Goal: Information Seeking & Learning: Check status

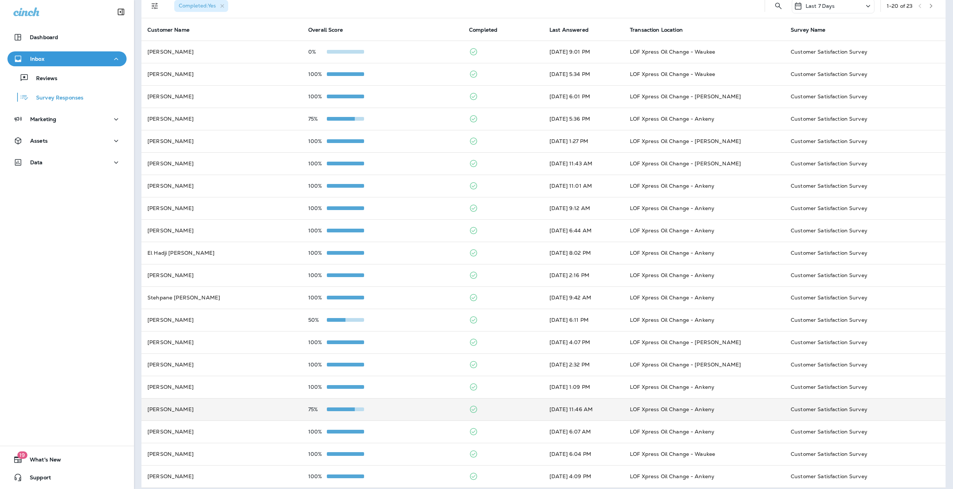
scroll to position [43, 0]
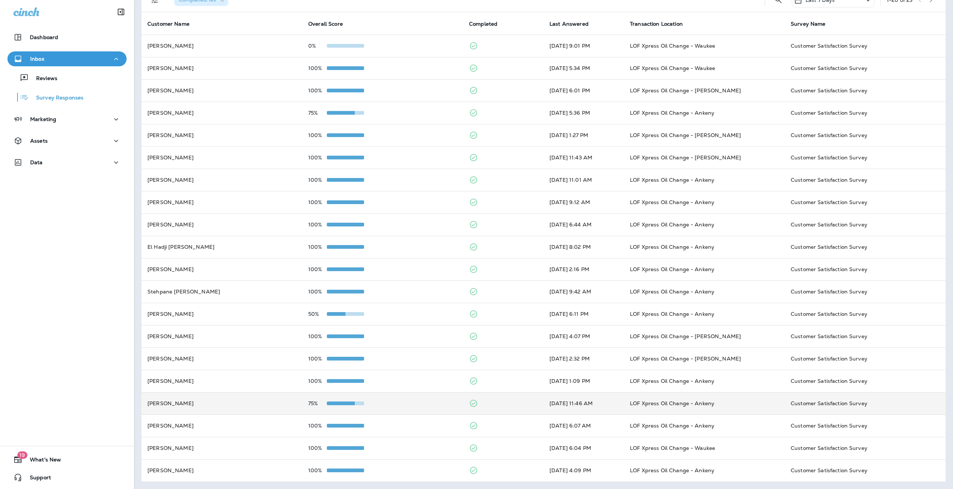
click at [333, 398] on td "75%" at bounding box center [382, 403] width 161 height 22
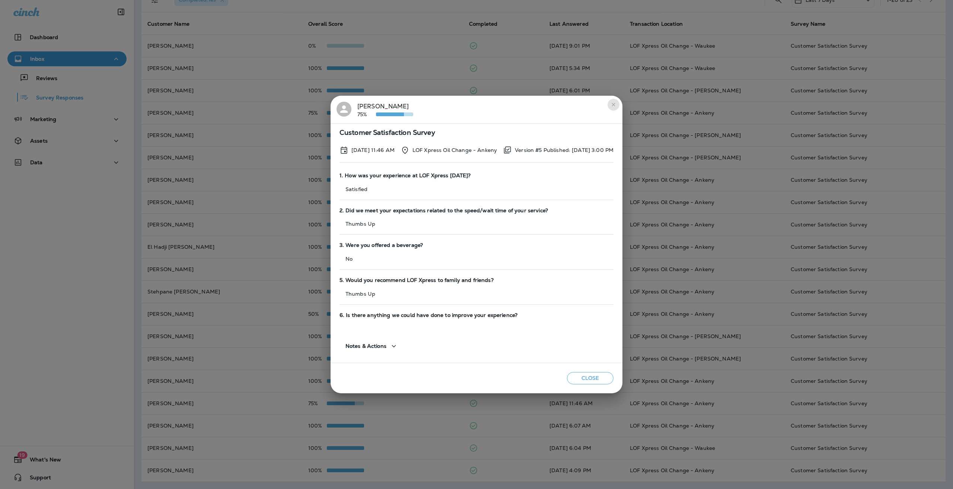
click at [617, 105] on icon "close" at bounding box center [614, 105] width 6 height 6
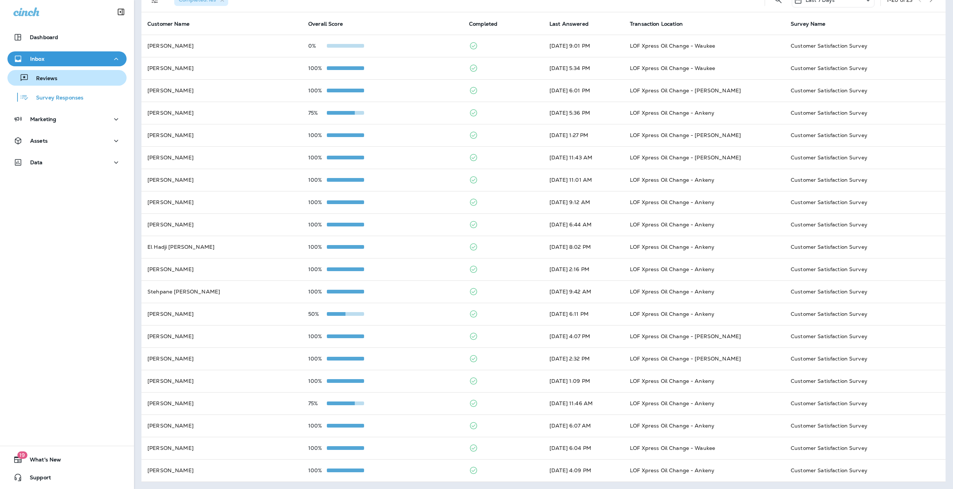
click at [65, 75] on div "Reviews" at bounding box center [66, 77] width 113 height 11
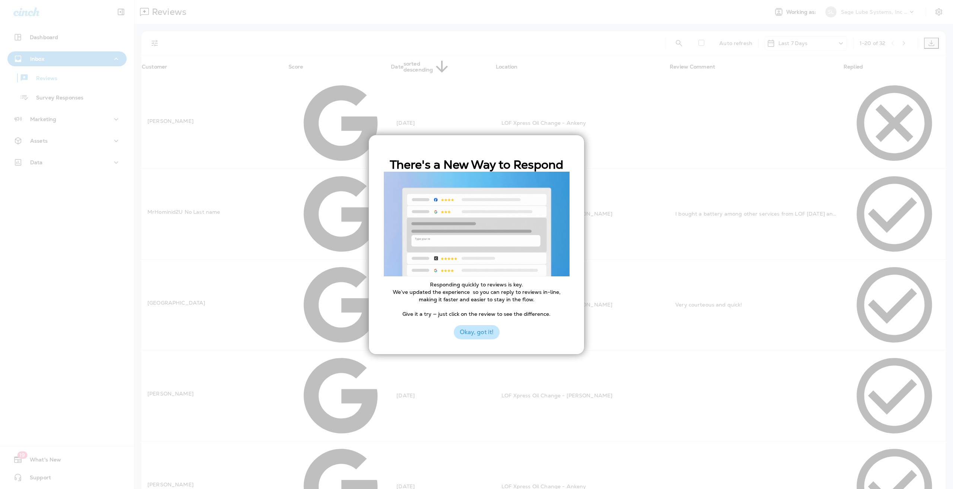
click at [492, 336] on button "Okay, got it!" at bounding box center [477, 332] width 46 height 14
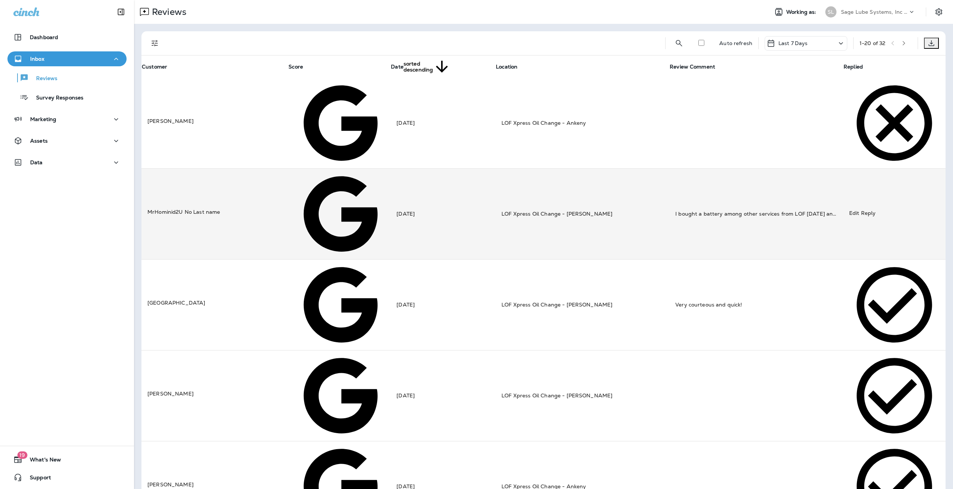
click at [336, 169] on div at bounding box center [339, 214] width 90 height 90
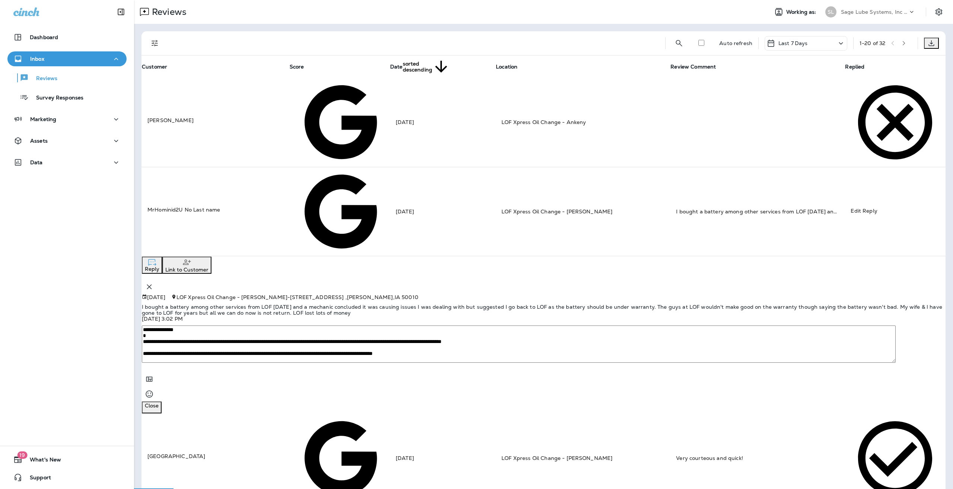
click at [334, 167] on td at bounding box center [339, 211] width 101 height 89
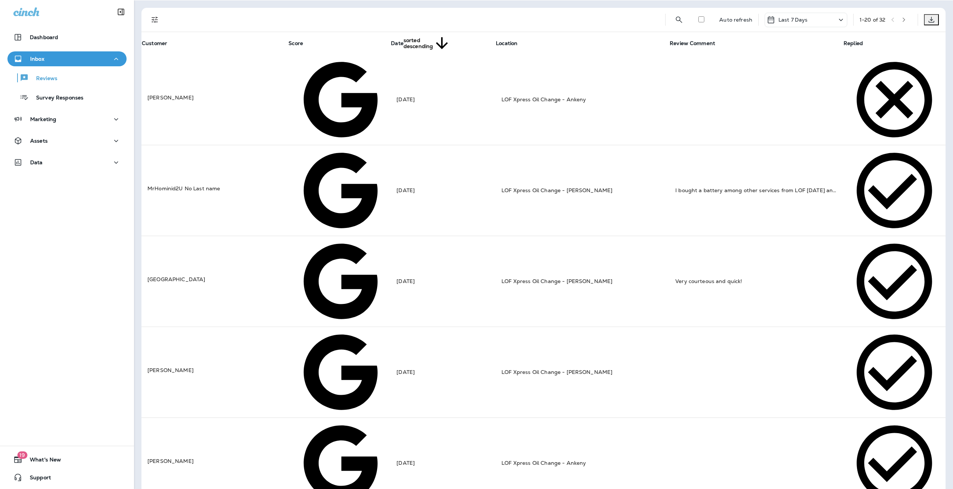
scroll to position [43, 0]
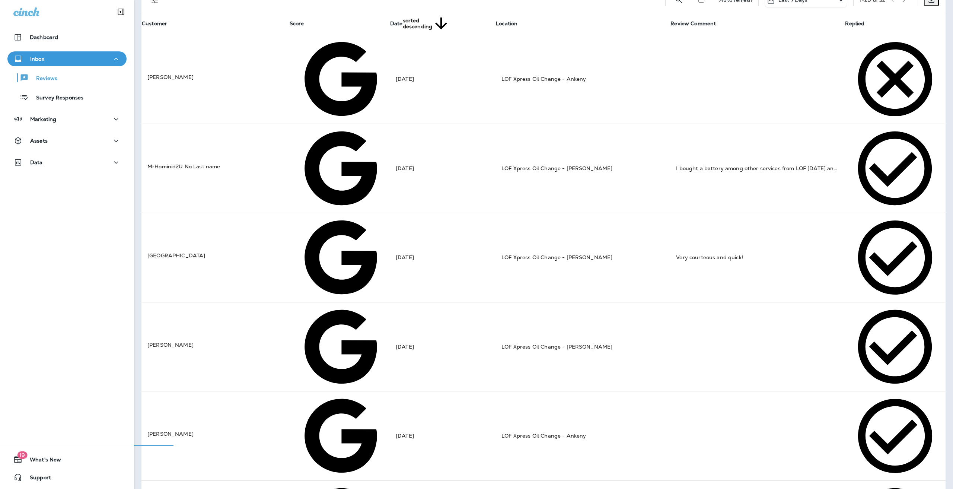
scroll to position [46, 0]
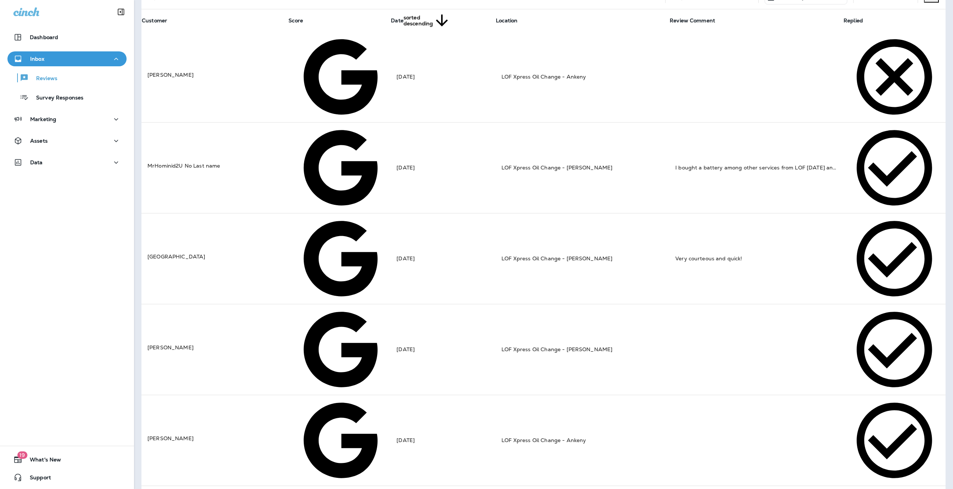
scroll to position [43, 0]
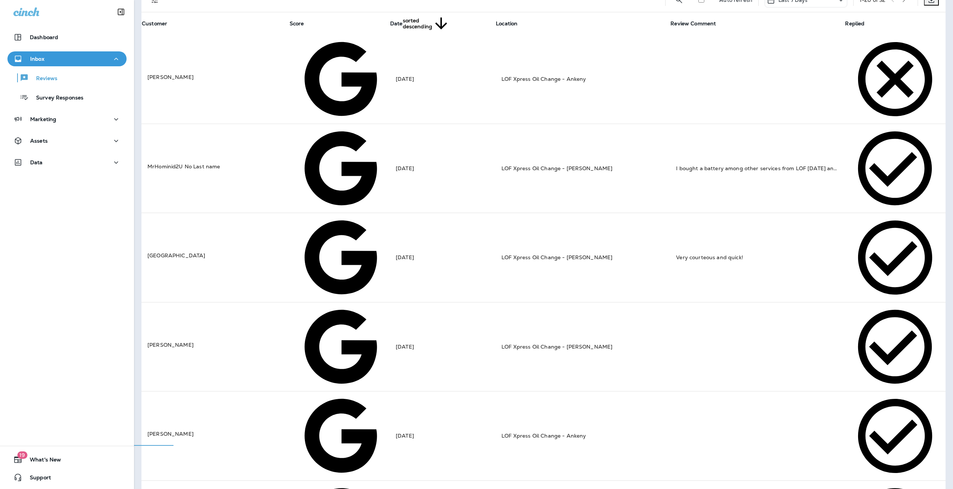
scroll to position [213, 0]
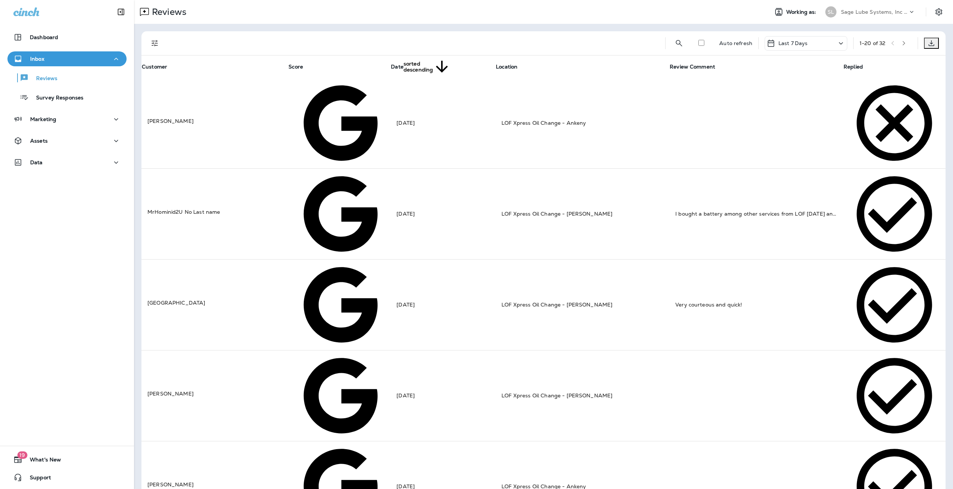
scroll to position [0, 0]
click at [814, 44] on div "Last 7 Days" at bounding box center [806, 43] width 83 height 15
click at [770, 74] on div "All" at bounding box center [800, 66] width 116 height 15
click at [812, 42] on div "All" at bounding box center [800, 43] width 83 height 15
click at [765, 41] on div "All" at bounding box center [770, 43] width 19 height 9
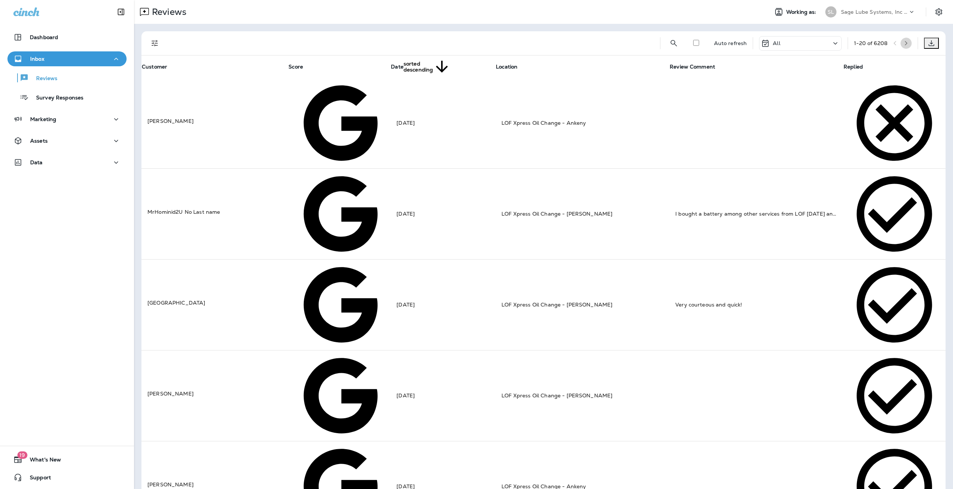
click at [906, 42] on button "button" at bounding box center [906, 43] width 11 height 11
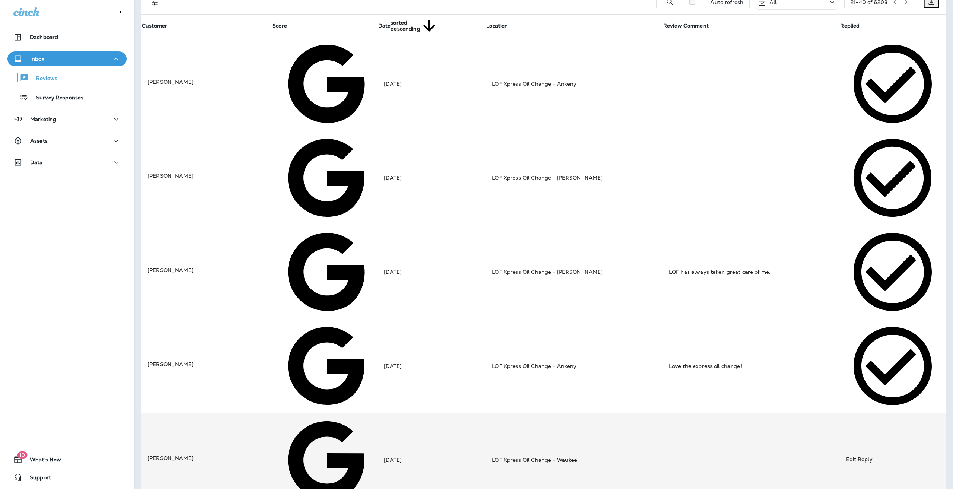
scroll to position [43, 0]
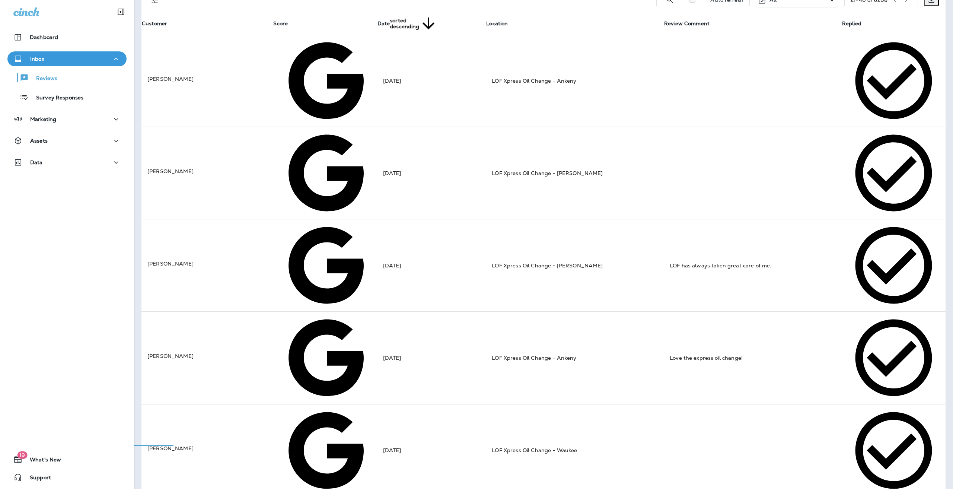
scroll to position [168, 0]
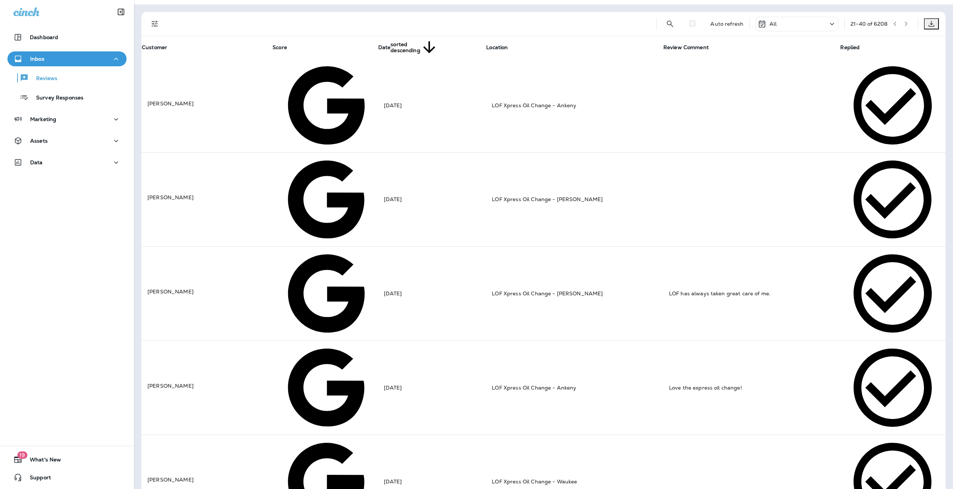
scroll to position [0, 0]
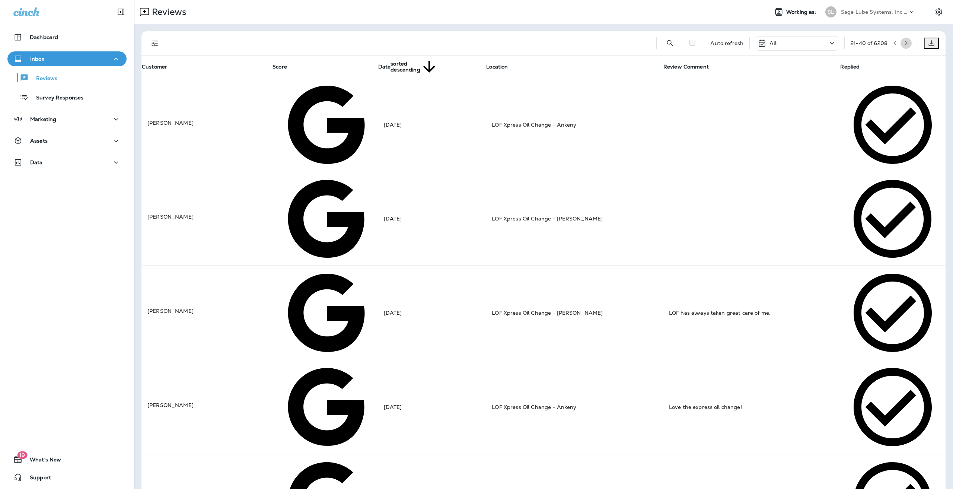
click at [904, 41] on icon "button" at bounding box center [906, 43] width 5 height 5
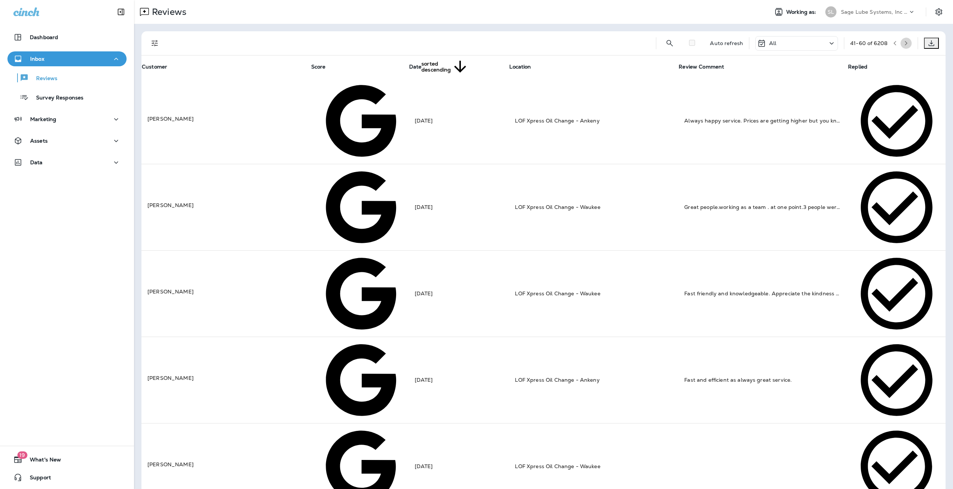
click at [904, 45] on icon "button" at bounding box center [906, 43] width 5 height 5
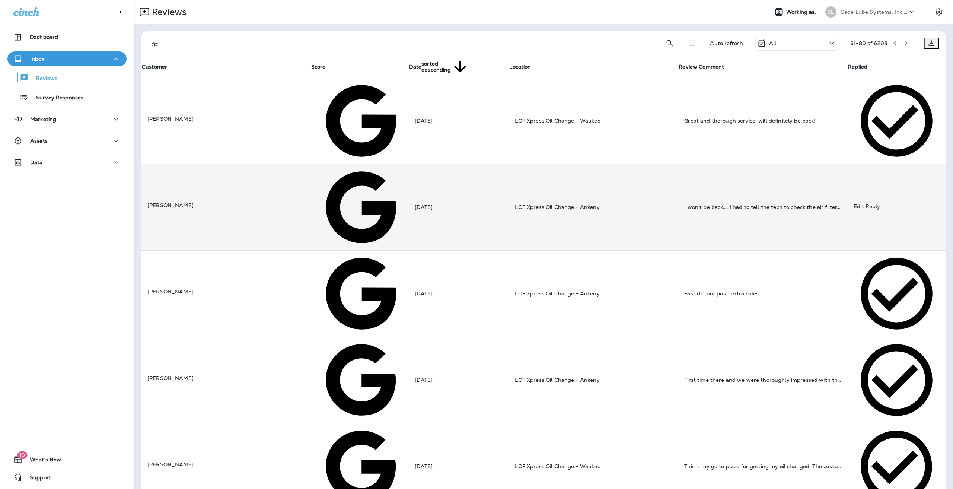
click at [317, 164] on div at bounding box center [360, 207] width 86 height 86
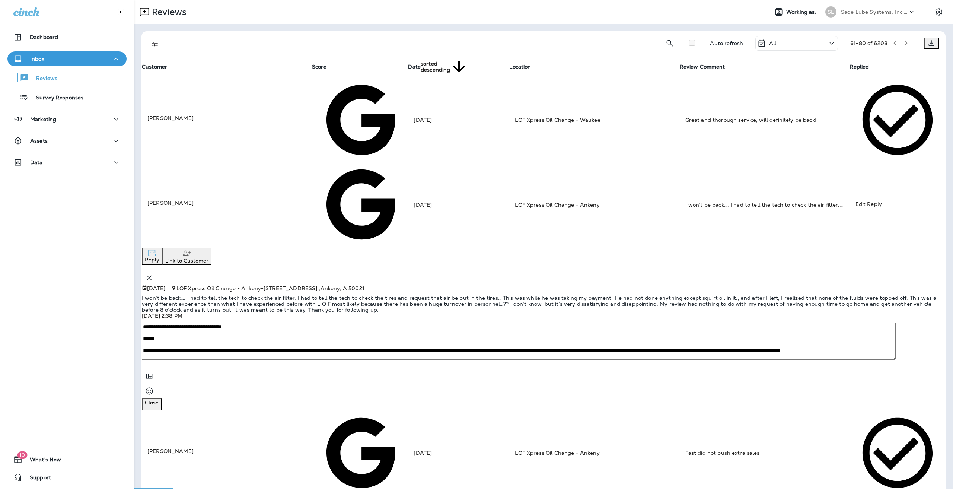
click at [408, 162] on td "[DATE]" at bounding box center [458, 204] width 101 height 85
